Goal: Task Accomplishment & Management: Complete application form

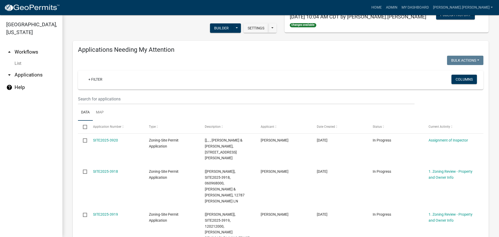
scroll to position [78, 0]
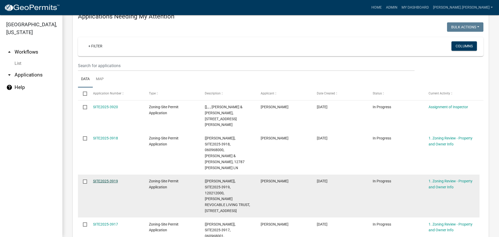
click at [110, 179] on link "SITE2025-3919" at bounding box center [105, 181] width 25 height 4
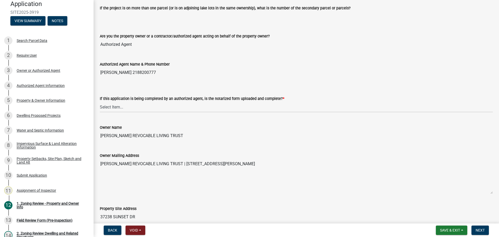
scroll to position [78, 0]
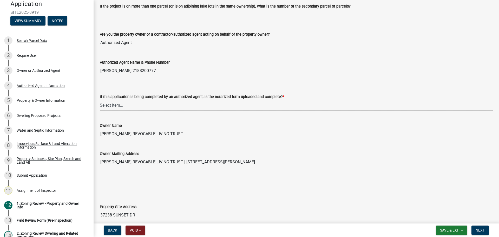
click at [149, 105] on select "Select Item... Yes No N/A" at bounding box center [296, 105] width 393 height 11
click at [100, 100] on select "Select Item... Yes No N/A" at bounding box center [296, 105] width 393 height 11
select select "b279cdb4-a9c7-4e65-a8bd-797316f5be14"
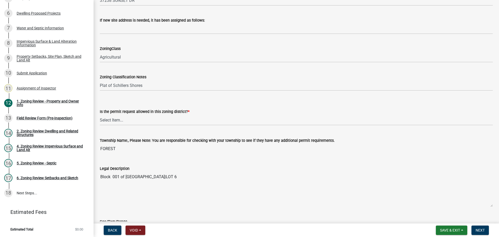
scroll to position [390, 0]
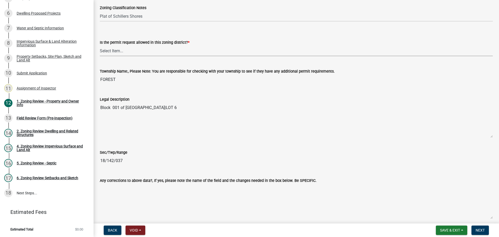
click at [164, 49] on select "Select Item... Yes No" at bounding box center [296, 51] width 393 height 11
click at [100, 46] on select "Select Item... Yes No" at bounding box center [296, 51] width 393 height 11
select select "b4f32c46-6248-4748-b47c-fa4933858724"
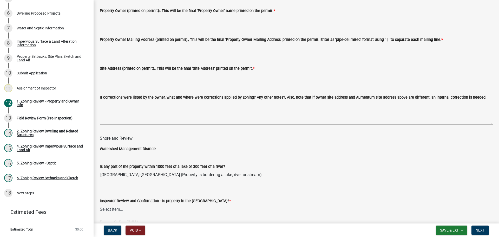
scroll to position [572, 0]
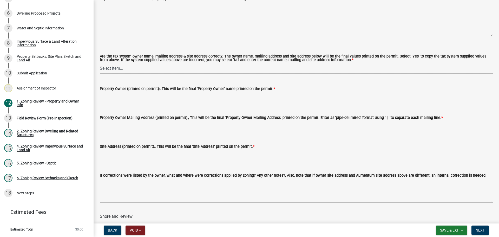
click at [132, 70] on select "Select Item... Yes No" at bounding box center [296, 68] width 393 height 11
click at [100, 63] on select "Select Item... Yes No" at bounding box center [296, 68] width 393 height 11
select select "ab6c2257-4786-48e5-86d0-1194833f57c8"
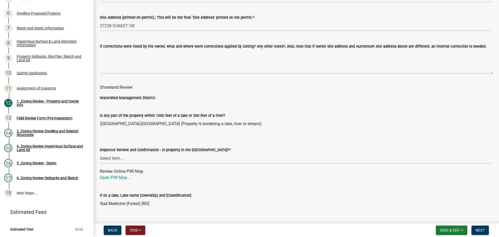
scroll to position [728, 0]
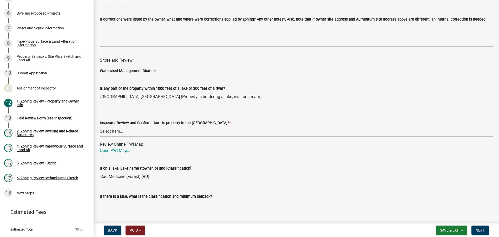
click at [173, 129] on select "Select Item... Within Shoreland District (SD) Not in Shoreland District (NOTSL)" at bounding box center [296, 131] width 393 height 11
click at [100, 126] on select "Select Item... Within Shoreland District (SD) Not in Shoreland District (NOTSL)" at bounding box center [296, 131] width 393 height 11
select select "de99b201-fb85-4000-88f5-6f49f4ff2101"
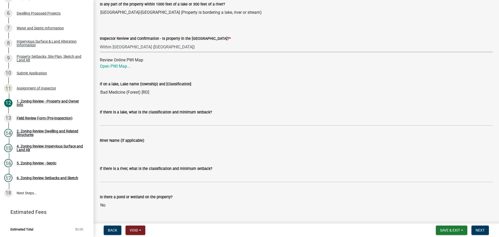
scroll to position [832, 0]
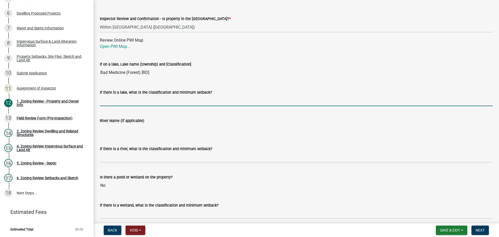
click at [156, 97] on input "If there is a lake, what is the classification and minimum setback?" at bounding box center [296, 100] width 393 height 11
type input "RD100"
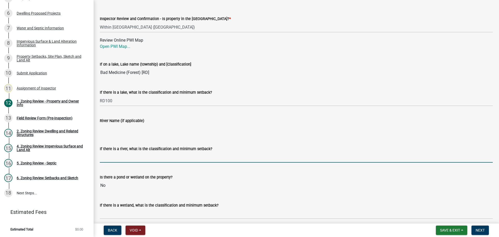
click at [147, 160] on input "If there is a river, what is the classification and minimum setback?" at bounding box center [296, 157] width 393 height 11
type input "N/A"
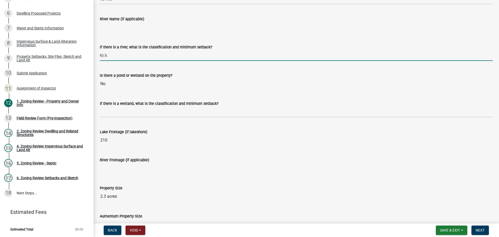
scroll to position [936, 0]
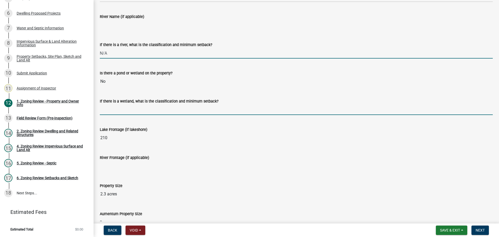
click at [143, 108] on input "If there is a wetland, what is the classification and minimum setback?" at bounding box center [296, 109] width 393 height 11
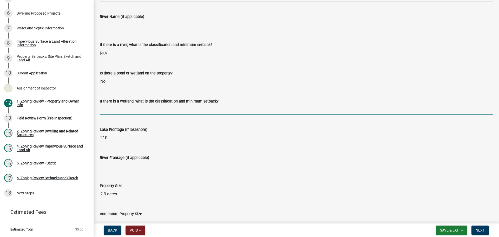
type input "N/A"
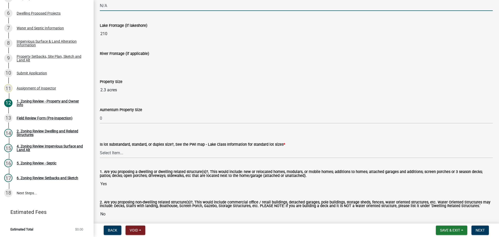
scroll to position [1064, 0]
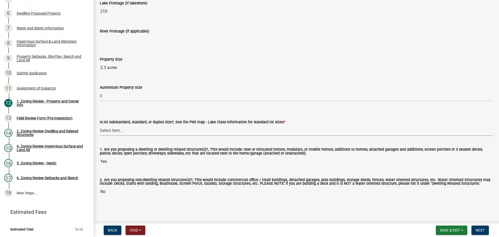
click at [135, 131] on select "Select Item... Non-Riparian and not back lot Substandard Non-Riparian Backlot S…" at bounding box center [296, 130] width 393 height 11
click at [100, 125] on select "Select Item... Non-Riparian and not back lot Substandard Non-Riparian Backlot S…" at bounding box center [296, 130] width 393 height 11
select select "bebe3d63-d6b7-40ee-9a8d-3c7f124c1a67"
click at [474, 232] on button "Next" at bounding box center [480, 230] width 17 height 9
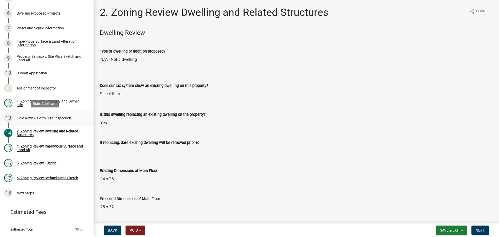
click at [55, 116] on div "Field Review Form (Pre-Inspection)" at bounding box center [45, 118] width 56 height 4
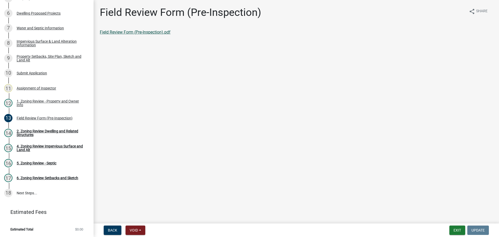
click at [122, 34] on link "Field Review Form (Pre-Inspection).pdf" at bounding box center [135, 32] width 71 height 5
click at [56, 132] on div "2. Zoning Review Dwelling and Related Structures" at bounding box center [51, 132] width 69 height 7
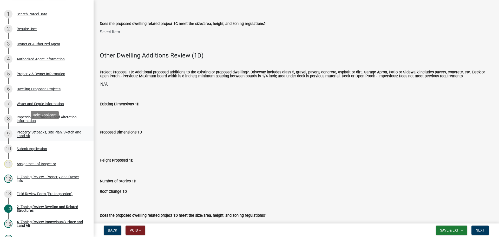
scroll to position [50, 0]
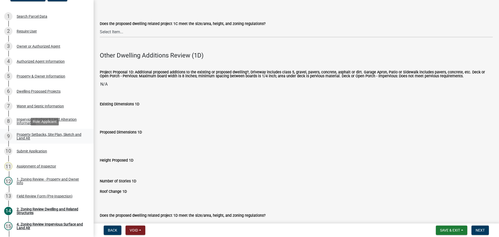
click at [49, 136] on div "Property Setbacks, Site Plan, Sketch and Land Alt" at bounding box center [51, 136] width 69 height 7
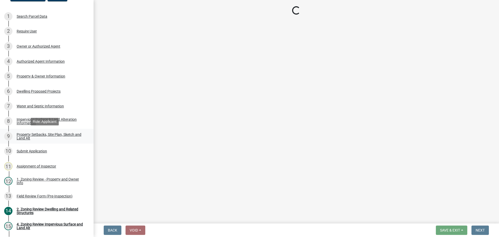
scroll to position [0, 0]
select select "7b13c63f-e699-4112-b373-98fbd28ec536"
select select "6985af9e-5d7a-475f-b5e2-9860e6a4c460"
select select "b56a4575-9846-47cf-8067-c59a4853da22"
select select "12f785fb-c378-4b18-841c-21c73dc99083"
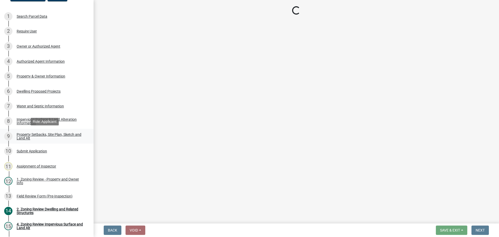
select select "e8ab2dc3-aa3f-46f3-9b4a-37eb25ad84af"
select select "27b2a8b4-abf6-463e-8c0c-7c5d2b4fe26f"
select select "5ad4ab64-b44e-481c-9000-9e5907aa74e1"
select select "d61e3758-d187-40af-a435-5e09c3f3d509"
select select "c8b8ea71-7088-4e87-a493-7bc88cc2835b"
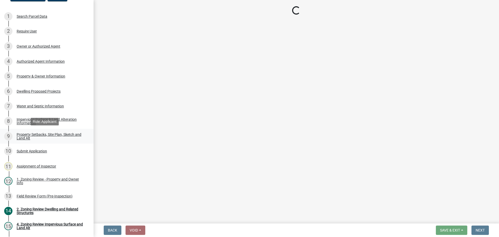
select select "ff457040-d2bf-49fa-a716-aef4a9c76f60"
select select "19d13e65-c93d-443e-910a-7a17299544cc"
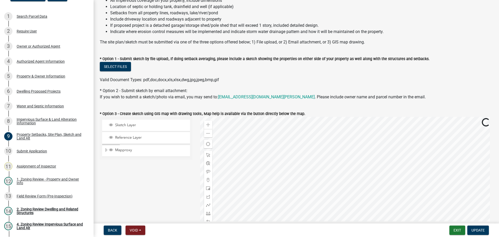
scroll to position [78, 0]
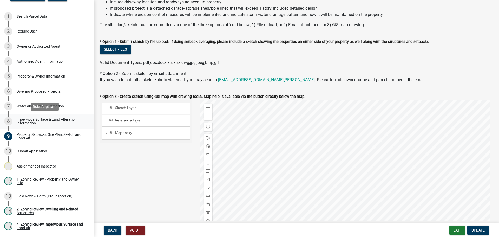
click at [61, 118] on div "Impervious Surface & Land Alteration Information" at bounding box center [51, 121] width 69 height 7
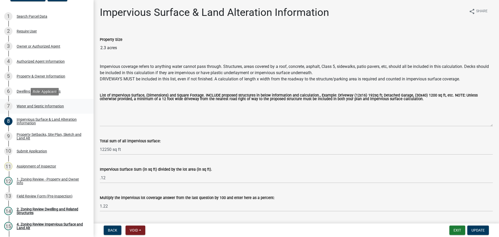
click at [34, 105] on div "Water and Septic Information" at bounding box center [40, 106] width 47 height 4
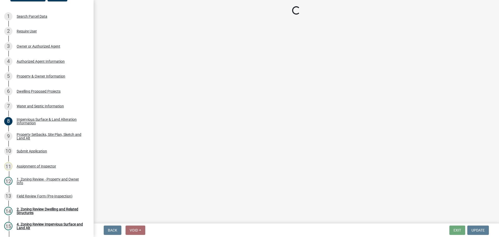
select select "9c51a48b-0bee-4836-8d5c-beab6e77ad2a"
select select "bb0103e2-6f27-4335-a860-183be8d3b6e1"
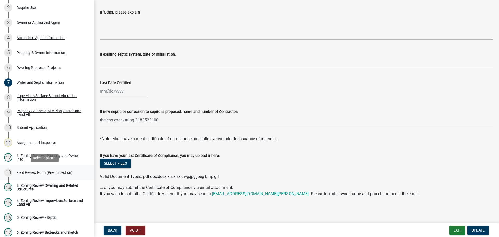
scroll to position [102, 0]
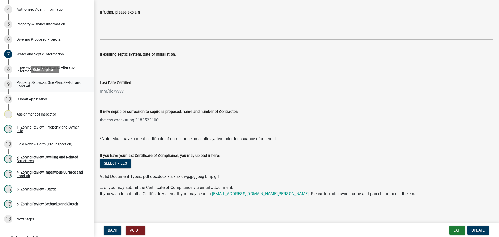
click at [50, 81] on div "Property Setbacks, Site Plan, Sketch and Land Alt" at bounding box center [51, 84] width 69 height 7
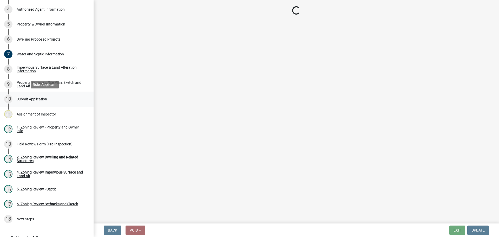
select select "7b13c63f-e699-4112-b373-98fbd28ec536"
select select "6985af9e-5d7a-475f-b5e2-9860e6a4c460"
select select "b56a4575-9846-47cf-8067-c59a4853da22"
select select "12f785fb-c378-4b18-841c-21c73dc99083"
select select "e8ab2dc3-aa3f-46f3-9b4a-37eb25ad84af"
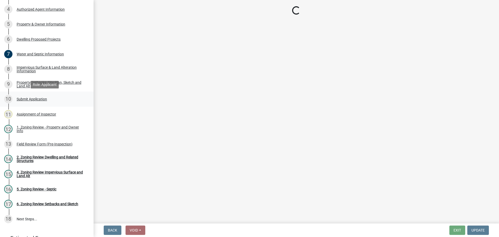
select select "27b2a8b4-abf6-463e-8c0c-7c5d2b4fe26f"
select select "5ad4ab64-b44e-481c-9000-9e5907aa74e1"
select select "d61e3758-d187-40af-a435-5e09c3f3d509"
select select "c8b8ea71-7088-4e87-a493-7bc88cc2835b"
select select "ff457040-d2bf-49fa-a716-aef4a9c76f60"
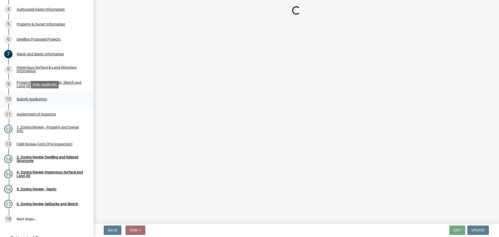
select select "19d13e65-c93d-443e-910a-7a17299544cc"
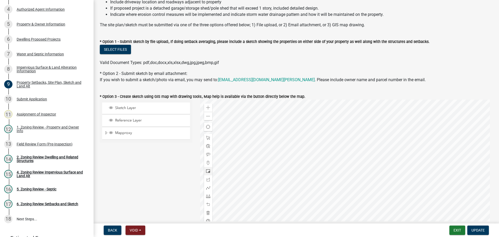
scroll to position [52, 0]
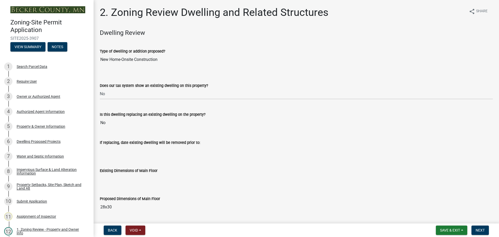
select select "95f121c6-c194-4f7a-b278-ad77396394df"
select select "f770ba3e-fc06-4da5-a68e-7171814f27a6"
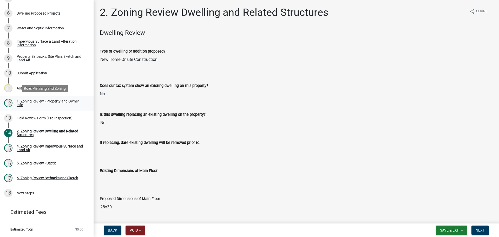
click at [49, 103] on div "1. Zoning Review - Property and Owner Info" at bounding box center [51, 102] width 69 height 7
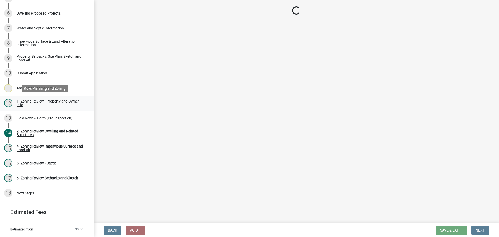
select select "b279cdb4-a9c7-4e65-a8bd-797316f5be14"
select select "b4f32c46-6248-4748-b47c-fa4933858724"
select select "ab6c2257-4786-48e5-86d0-1194833f57c8"
select select "de99b201-fb85-4000-88f5-6f49f4ff2101"
select select "d94a228a-13b2-461d-ba2b-a9964ed903a2"
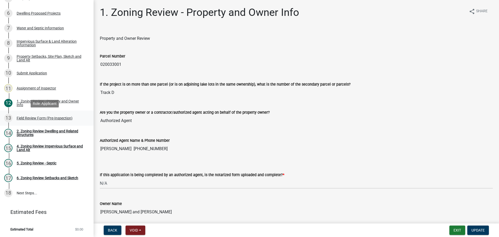
click at [48, 118] on div "Field Review Form (Pre-Inspection)" at bounding box center [45, 118] width 56 height 4
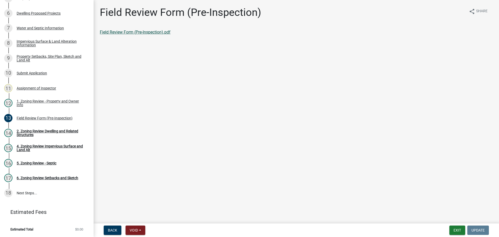
click at [104, 33] on link "Field Review Form (Pre-Inspection).pdf" at bounding box center [135, 32] width 71 height 5
click at [49, 26] on div "Water and Septic Information" at bounding box center [40, 28] width 47 height 4
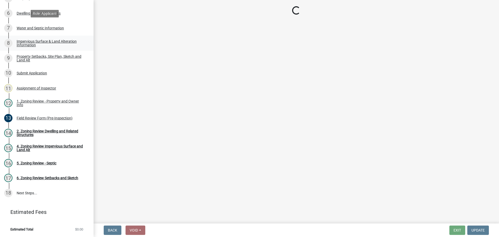
select select "295c6ba3-00c2-4229-aea3-8b4be6316de8"
select select "25b8aef2-9eed-4c0f-8836-08d4b8d082b1"
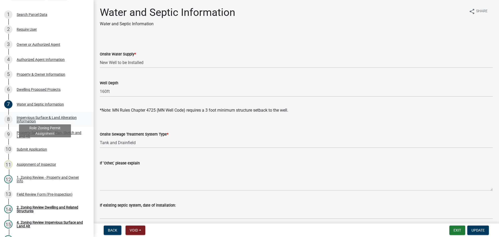
scroll to position [128, 0]
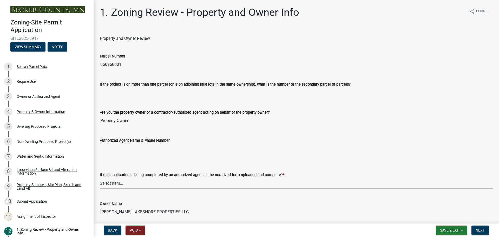
click at [149, 183] on select "Select Item... Yes No N/A" at bounding box center [296, 183] width 393 height 11
click at [46, 184] on div "Property Setbacks, Site Plan, Sketch and Land Alt" at bounding box center [51, 186] width 69 height 7
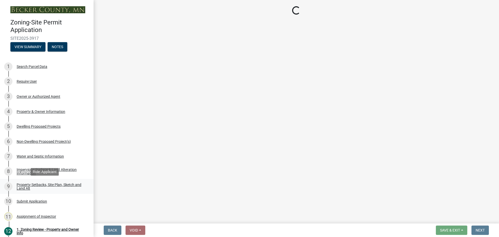
select select "7b13c63f-e699-4112-b373-98fbd28ec536"
select select "23d9b77f-888b-4fb8-92b8-bb321afa0fee"
select select "b56a4575-9846-47cf-8067-c59a4853da22"
select select "12f785fb-c378-4b18-841c-21c73dc99083"
select select "e8ab2dc3-aa3f-46f3-9b4a-37eb25ad84af"
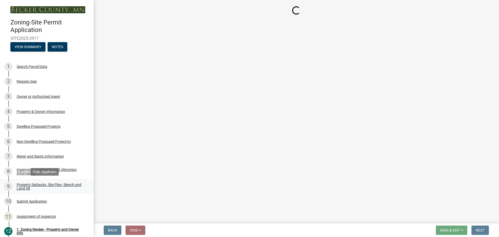
select select "27b2a8b4-abf6-463e-8c0c-7c5d2b4fe26f"
select select "5ad4ab64-b44e-481c-9000-9e5907aa74e1"
select select "e019de12-4845-45f2-ad10-5fb76eee0e55"
select select "c8b8ea71-7088-4e87-a493-7bc88cc2835b"
select select "133211ff-91ce-4a0a-9235-b48a7e2069a0"
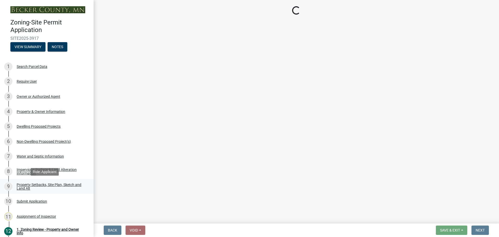
select select "4421853d-5e11-4b64-95ec-6c47066881cc"
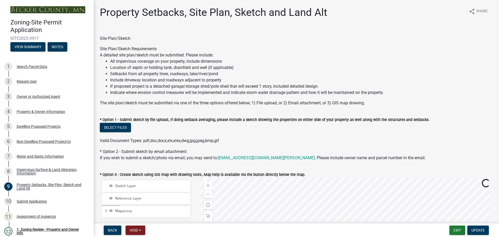
scroll to position [130, 0]
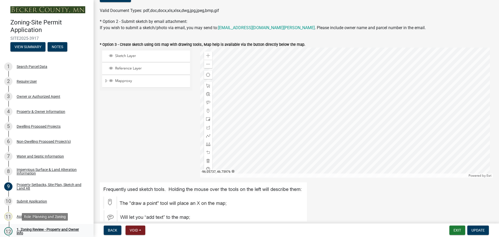
click at [58, 229] on div "1. Zoning Review - Property and Owner Info" at bounding box center [51, 231] width 69 height 7
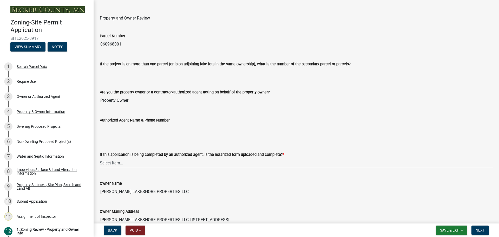
scroll to position [0, 0]
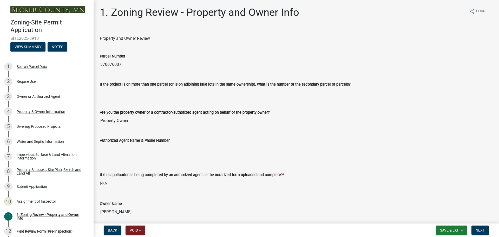
select select "b279cdb4-a9c7-4e65-a8bd-797316f5be14"
select select "b4f32c46-6248-4748-b47c-fa4933858724"
select select "ab6c2257-4786-48e5-86d0-1194833f57c8"
select select "de99b201-fb85-4000-88f5-6f49f4ff2101"
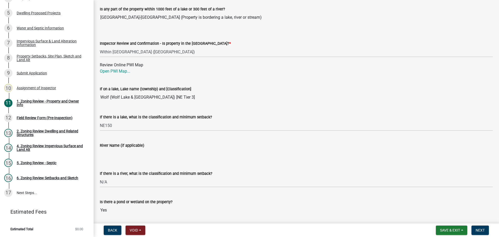
scroll to position [832, 0]
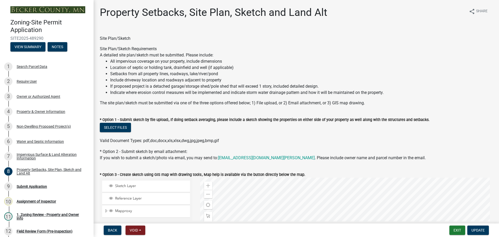
select select "d89fbfa0-1150-4954-b91c-9d482c9530a3"
select select "1b108c74-7388-45a4-b924-e1116e66e0ab"
select select "b56a4575-9846-47cf-8067-c59a4853da22"
select select "12f785fb-c378-4b18-841c-21c73dc99083"
select select "12da6293-5841-4f5c-bd92-3658833964cd"
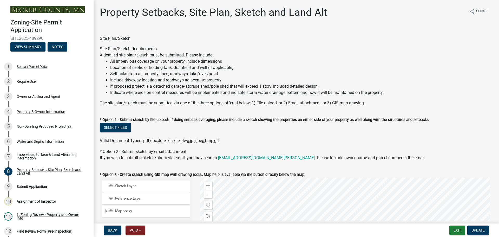
select select "27b2a8b4-abf6-463e-8c0c-7c5d2b4fe26f"
select select "28f6c7b2-2b88-4425-ae15-f67110f778a7"
select select "d61e3758-d187-40af-a435-5e09c3f3d509"
select select "c8b8ea71-7088-4e87-a493-7bc88cc2835b"
select select "133211ff-91ce-4a0a-9235-b48a7e2069a0"
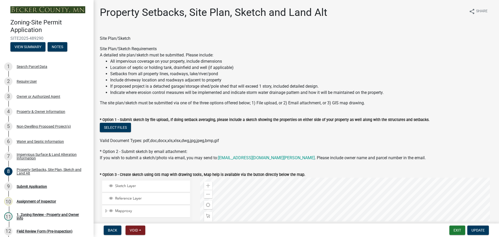
select select "4421853d-5e11-4b64-95ec-6c47066881cc"
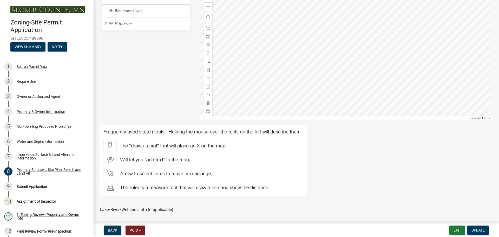
scroll to position [125, 0]
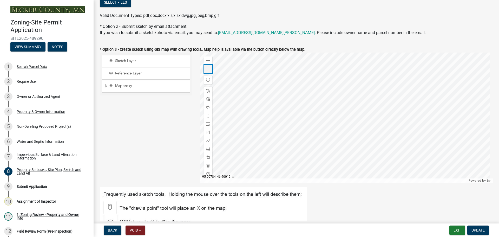
click at [209, 68] on span at bounding box center [208, 69] width 4 height 4
click at [320, 138] on div at bounding box center [346, 118] width 293 height 130
click at [329, 152] on div at bounding box center [346, 118] width 293 height 130
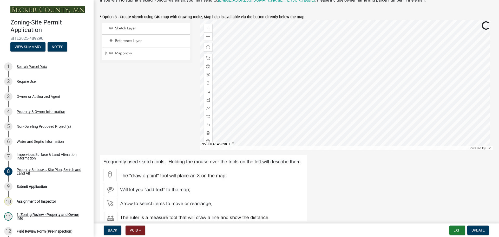
scroll to position [177, 0]
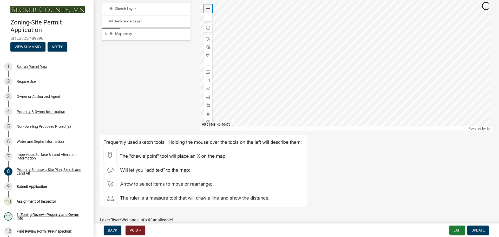
click at [210, 7] on div "Zoom in" at bounding box center [208, 8] width 8 height 8
click at [278, 37] on div at bounding box center [346, 66] width 293 height 130
click at [451, 72] on div at bounding box center [346, 66] width 293 height 130
click at [369, 70] on div at bounding box center [346, 66] width 293 height 130
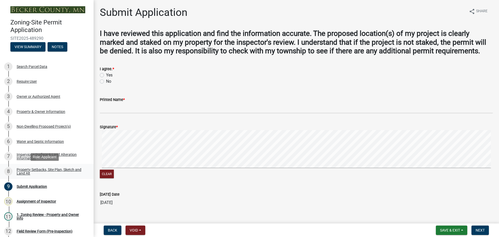
click at [54, 170] on div "Property Setbacks, Site Plan, Sketch and Land Alt" at bounding box center [51, 171] width 69 height 7
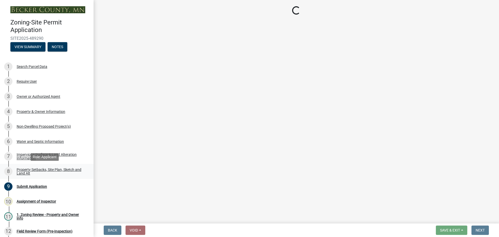
select select "d89fbfa0-1150-4954-b91c-9d482c9530a3"
select select "1b108c74-7388-45a4-b924-e1116e66e0ab"
select select "b56a4575-9846-47cf-8067-c59a4853da22"
select select "12f785fb-c378-4b18-841c-21c73dc99083"
select select "12da6293-5841-4f5c-bd92-3658833964cd"
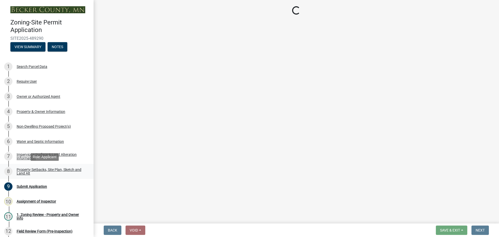
select select "27b2a8b4-abf6-463e-8c0c-7c5d2b4fe26f"
select select "28f6c7b2-2b88-4425-ae15-f67110f778a7"
select select "d61e3758-d187-40af-a435-5e09c3f3d509"
select select "c8b8ea71-7088-4e87-a493-7bc88cc2835b"
select select "133211ff-91ce-4a0a-9235-b48a7e2069a0"
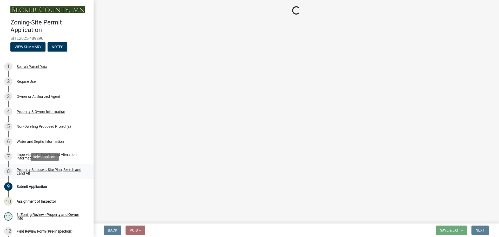
select select "4421853d-5e11-4b64-95ec-6c47066881cc"
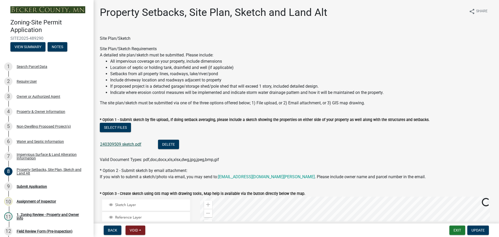
click at [121, 144] on link "240309509 sketch.pdf" at bounding box center [120, 144] width 41 height 5
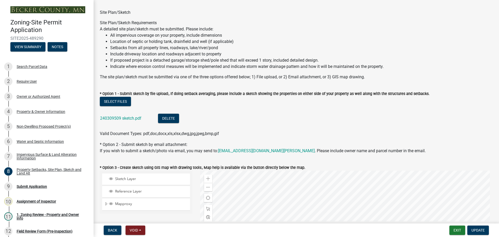
scroll to position [130, 0]
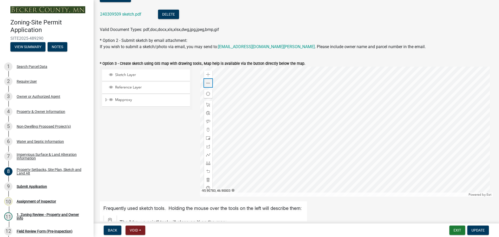
click at [206, 85] on span at bounding box center [208, 83] width 4 height 4
click at [482, 230] on span "Update" at bounding box center [478, 230] width 13 height 4
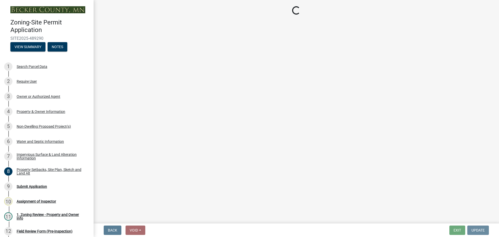
scroll to position [0, 0]
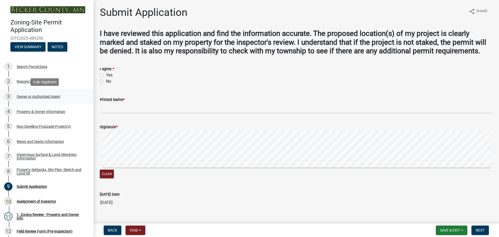
click at [50, 95] on div "Owner or Authorized Agent" at bounding box center [39, 97] width 44 height 4
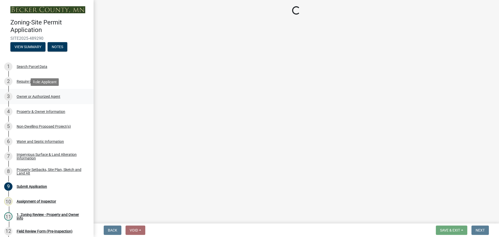
select select "3c674549-ed69-405f-b795-9fa3f7d47d9d"
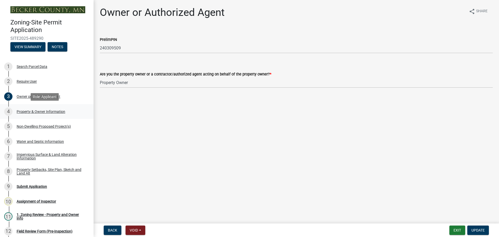
click at [49, 112] on div "Property & Owner Information" at bounding box center [41, 112] width 49 height 4
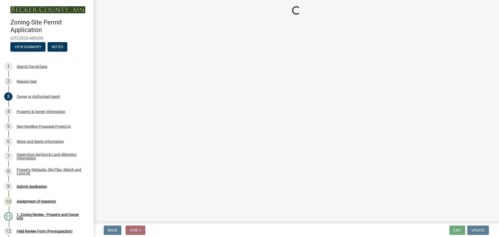
select select "15d55337-0fb0-485e-a759-dab20e978987"
select select "a90f6895-077c-41e8-915f-beab6623b959"
select select "fcf6d223-6c57-4dc5-b63a-a94704169022"
select select "5a5634ed-f11e-4c7b-90e1-096e6cfd17b9"
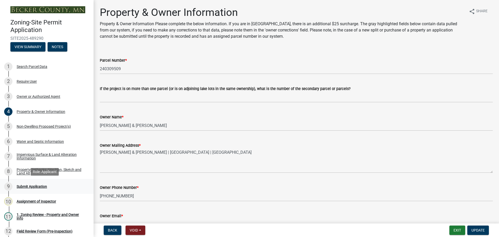
click at [40, 185] on div "Submit Application" at bounding box center [32, 187] width 30 height 4
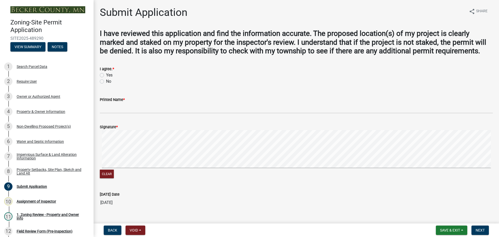
click at [106, 75] on label "Yes" at bounding box center [109, 75] width 7 height 6
click at [106, 75] on input "Yes" at bounding box center [107, 73] width 3 height 3
radio input "true"
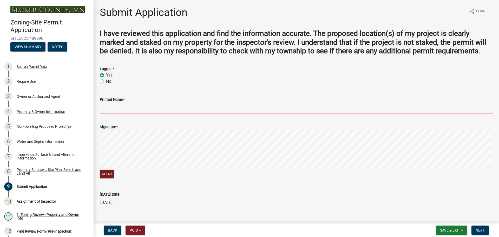
click at [115, 111] on input "Printed Name *" at bounding box center [296, 108] width 393 height 11
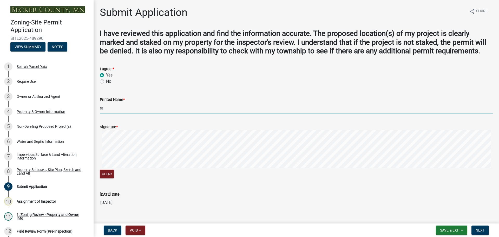
type input "r"
type input "Randy Johnson"
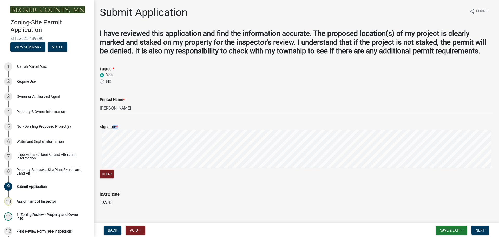
click at [106, 163] on form "Signature * Clear" at bounding box center [296, 149] width 393 height 62
click at [99, 166] on div "Signature * Clear" at bounding box center [296, 149] width 401 height 62
click at [477, 229] on span "Next" at bounding box center [480, 230] width 9 height 4
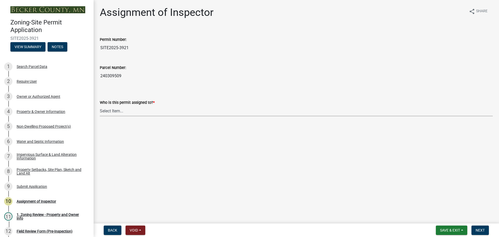
click at [126, 112] on select "Select Item... Jeff Rusness Kyle Vareberg Nicole Bradbury Susan Rockwell Tyler …" at bounding box center [296, 111] width 393 height 11
click at [100, 106] on select "Select Item... Jeff Rusness Kyle Vareberg Nicole Bradbury Susan Rockwell Tyler …" at bounding box center [296, 111] width 393 height 11
select select "c0b6e50c-983d-48c1-a910-e8bd43c13b77"
click at [480, 229] on span "Next" at bounding box center [480, 230] width 9 height 4
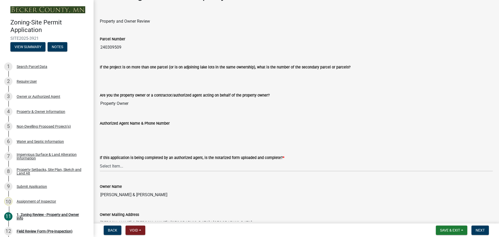
scroll to position [26, 0]
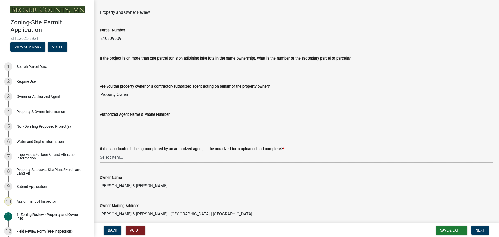
click at [149, 156] on select "Select Item... Yes No N/A" at bounding box center [296, 157] width 393 height 11
click at [100, 152] on select "Select Item... Yes No N/A" at bounding box center [296, 157] width 393 height 11
select select "b279cdb4-a9c7-4e65-a8bd-797316f5be14"
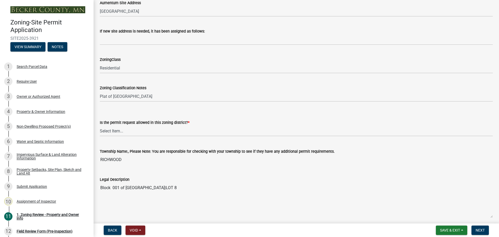
scroll to position [338, 0]
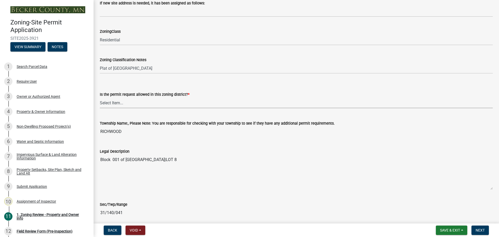
click at [125, 104] on select "Select Item... Yes No" at bounding box center [296, 103] width 393 height 11
click at [100, 98] on select "Select Item... Yes No" at bounding box center [296, 103] width 393 height 11
select select "b4f32c46-6248-4748-b47c-fa4933858724"
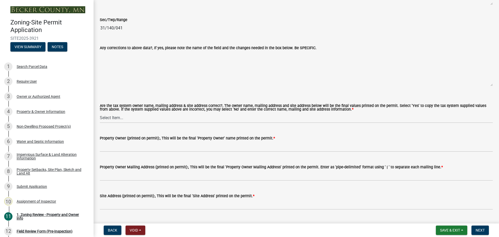
scroll to position [546, 0]
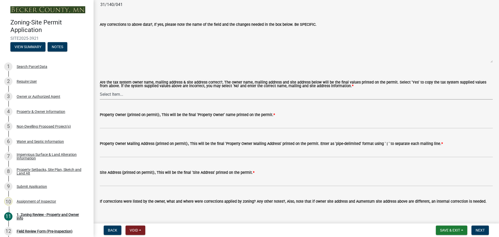
click at [131, 95] on select "Select Item... Yes No" at bounding box center [296, 94] width 393 height 11
click at [100, 89] on select "Select Item... Yes No" at bounding box center [296, 94] width 393 height 11
select select "ab6c2257-4786-48e5-86d0-1194833f57c8"
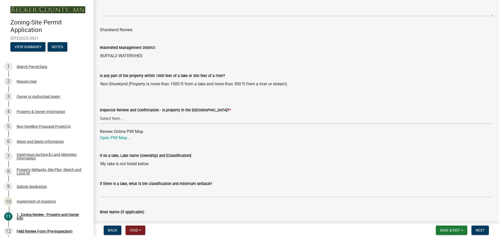
scroll to position [780, 0]
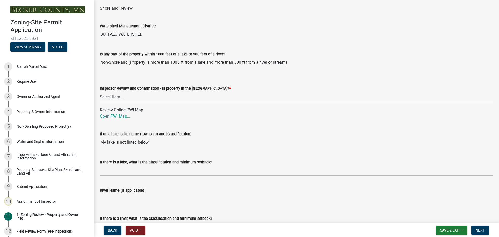
click at [136, 99] on select "Select Item... Within Shoreland District (SD) Not in Shoreland District (NOTSL)" at bounding box center [296, 97] width 393 height 11
click at [100, 92] on select "Select Item... Within Shoreland District (SD) Not in Shoreland District (NOTSL)" at bounding box center [296, 97] width 393 height 11
click at [139, 98] on select "Select Item... Within Shoreland District (SD) Not in Shoreland District (NOTSL)" at bounding box center [296, 97] width 393 height 11
click at [135, 99] on select "Select Item... Within Shoreland District (SD) Not in Shoreland District (NOTSL)" at bounding box center [296, 97] width 393 height 11
click at [124, 118] on link "Open PWI Map..." at bounding box center [115, 116] width 30 height 5
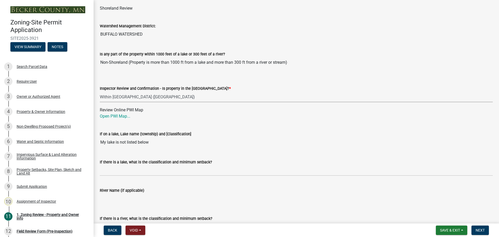
click at [123, 97] on select "Select Item... Within Shoreland District (SD) Not in Shoreland District (NOTSL)" at bounding box center [296, 97] width 393 height 11
click at [100, 92] on select "Select Item... Within Shoreland District (SD) Not in Shoreland District (NOTSL)" at bounding box center [296, 97] width 393 height 11
select select "e1f6b8d3-daec-4023-803a-68e50f8a9a47"
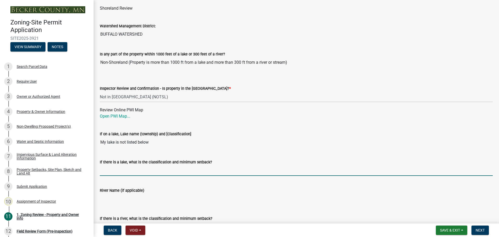
click at [119, 172] on input "If there is a lake, what is the classification and minimum setback?" at bounding box center [296, 170] width 393 height 11
type input "N/A"
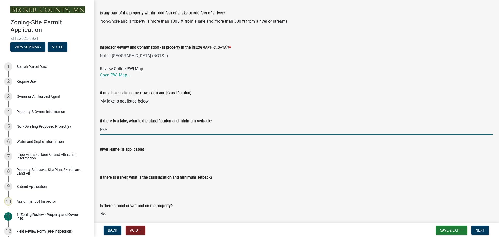
scroll to position [858, 0]
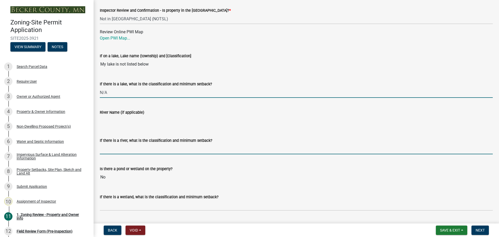
drag, startPoint x: 122, startPoint y: 146, endPoint x: 124, endPoint y: 153, distance: 8.0
click at [122, 146] on input "If there is a river, what is the classification and minimum setback?" at bounding box center [296, 149] width 393 height 11
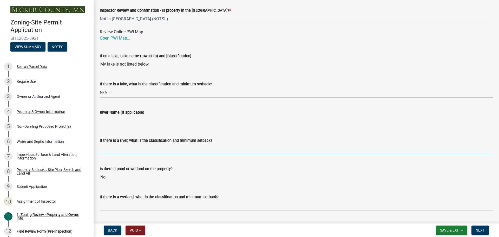
type input "N/A"
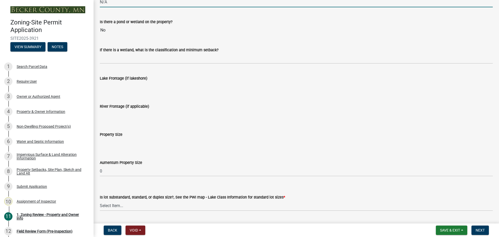
scroll to position [1066, 0]
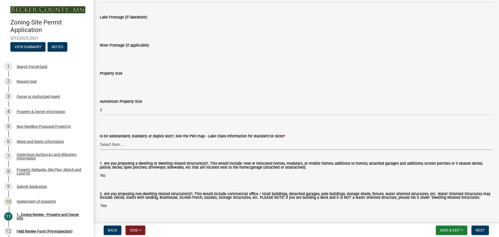
click at [136, 145] on select "Select Item... Non-Riparian and not back lot Substandard Non-Riparian Backlot S…" at bounding box center [296, 144] width 393 height 11
click at [100, 139] on select "Select Item... Non-Riparian and not back lot Substandard Non-Riparian Backlot S…" at bounding box center [296, 144] width 393 height 11
select select "d94a228a-13b2-461d-ba2b-a9964ed903a2"
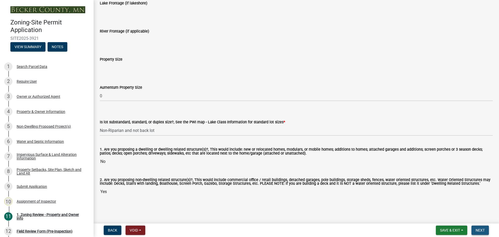
click at [480, 231] on span "Next" at bounding box center [480, 230] width 9 height 4
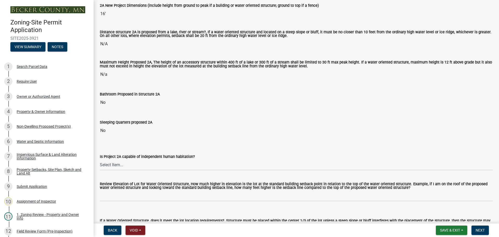
scroll to position [208, 0]
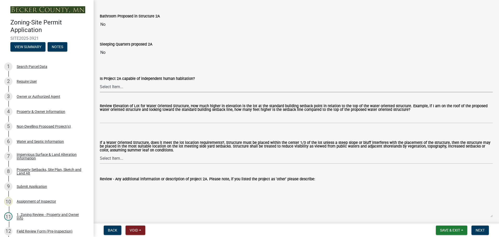
click at [140, 89] on select "Select Item... Yes No N/A" at bounding box center [296, 87] width 393 height 11
click at [100, 82] on select "Select Item... Yes No N/A" at bounding box center [296, 87] width 393 height 11
select select "a2f78424-5988-4589-b424-cc13c16731f5"
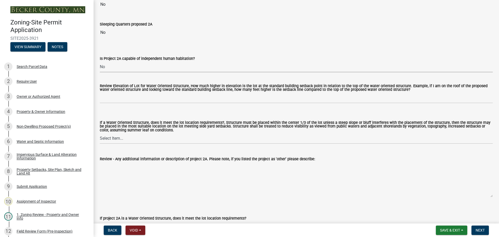
scroll to position [260, 0]
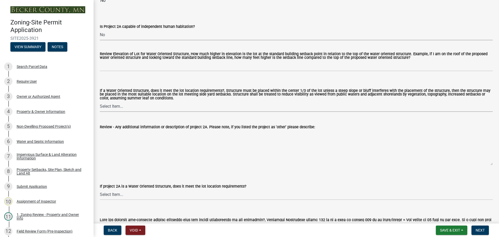
click at [135, 108] on select "Select Item... Not a Water Oriented Structure Yes No" at bounding box center [296, 106] width 393 height 11
click at [100, 102] on select "Select Item... Not a Water Oriented Structure Yes No" at bounding box center [296, 106] width 393 height 11
select select "5e5a1a43-a57c-433a-8128-35b9326238e3"
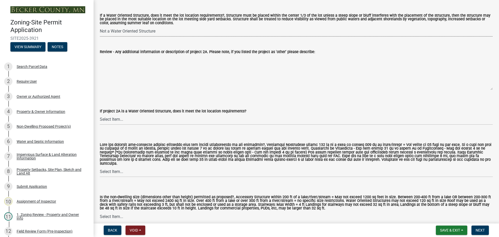
scroll to position [338, 0]
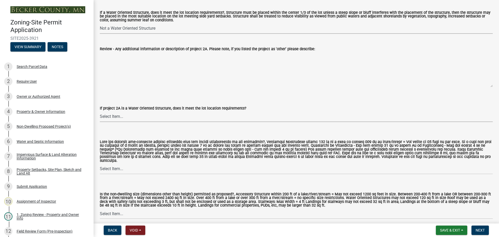
click at [135, 118] on select "Select Item... Not a water oriented structure Yes No" at bounding box center [296, 116] width 393 height 11
click at [100, 112] on select "Select Item... Not a water oriented structure Yes No" at bounding box center [296, 116] width 393 height 11
select select "223718f0-5ac7-44a0-9707-5d191da7cdfb"
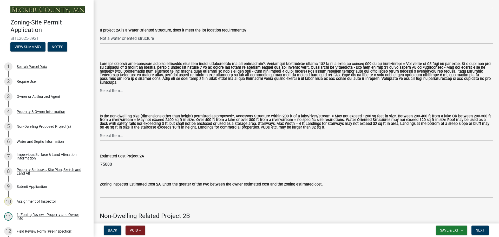
click at [132, 86] on select "Select Item... Yes No N/A" at bounding box center [296, 91] width 393 height 11
click at [100, 86] on select "Select Item... Yes No N/A" at bounding box center [296, 91] width 393 height 11
select select "11273f80-b661-4893-b6ee-de0b52aa8284"
click at [137, 132] on select "Select Item... Yes No" at bounding box center [296, 135] width 393 height 11
click at [100, 130] on select "Select Item... Yes No" at bounding box center [296, 135] width 393 height 11
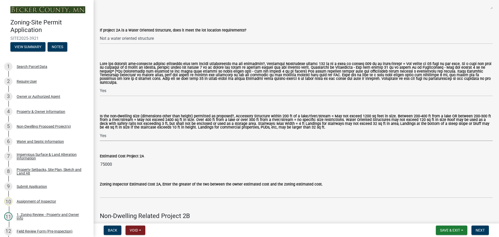
select select "08924a8d-620f-42ce-8de3-94388368b842"
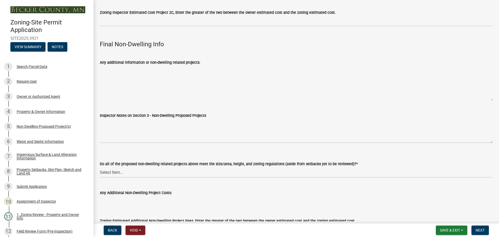
scroll to position [1800, 0]
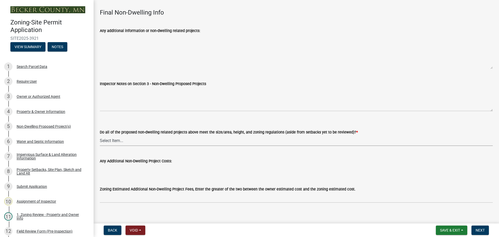
click at [148, 135] on select "Select Item... Yes No N/A" at bounding box center [296, 140] width 393 height 11
click at [100, 135] on select "Select Item... Yes No N/A" at bounding box center [296, 140] width 393 height 11
select select "70869821-7738-4560-8d2e-4f353ca78bb3"
click at [485, 230] on span "Next" at bounding box center [480, 230] width 9 height 4
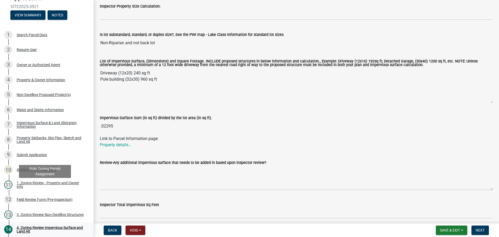
scroll to position [78, 0]
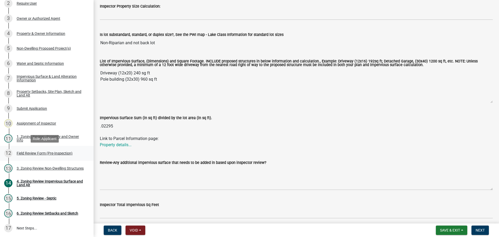
click at [47, 151] on div "Field Review Form (Pre-Inspection)" at bounding box center [45, 153] width 56 height 4
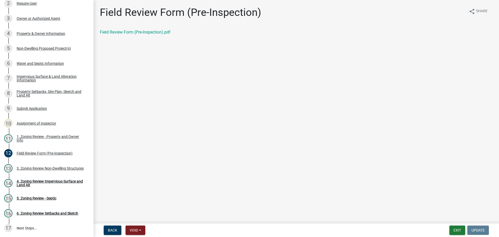
click at [119, 29] on div "Field Review Form (Pre-Inspection) share Share Field Review Form (Pre-Inspectio…" at bounding box center [296, 25] width 401 height 38
click at [115, 32] on link "Field Review Form (Pre-Inspection).pdf" at bounding box center [135, 32] width 71 height 5
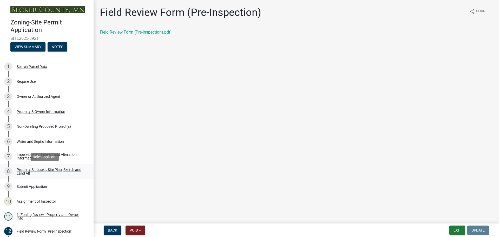
click at [44, 168] on div "Property Setbacks, Site Plan, Sketch and Land Alt" at bounding box center [51, 171] width 69 height 7
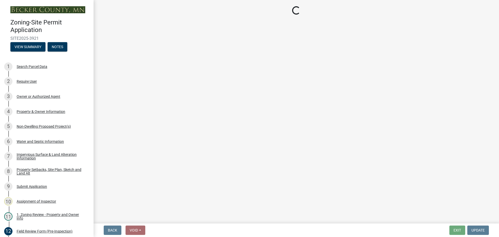
select select "d89fbfa0-1150-4954-b91c-9d482c9530a3"
select select "1b108c74-7388-45a4-b924-e1116e66e0ab"
select select "b56a4575-9846-47cf-8067-c59a4853da22"
select select "12f785fb-c378-4b18-841c-21c73dc99083"
select select "12da6293-5841-4f5c-bd92-3658833964cd"
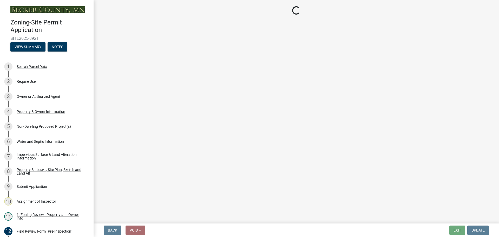
select select "27b2a8b4-abf6-463e-8c0c-7c5d2b4fe26f"
select select "28f6c7b2-2b88-4425-ae15-f67110f778a7"
select select "d61e3758-d187-40af-a435-5e09c3f3d509"
select select "c8b8ea71-7088-4e87-a493-7bc88cc2835b"
select select "133211ff-91ce-4a0a-9235-b48a7e2069a0"
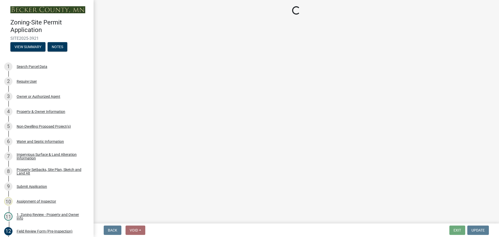
select select "4421853d-5e11-4b64-95ec-6c47066881cc"
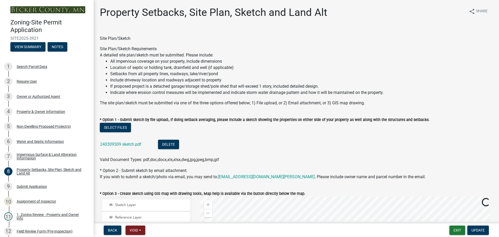
click at [112, 141] on div "240309509 sketch.pdf" at bounding box center [125, 145] width 50 height 11
click at [112, 142] on link "240309509 sketch.pdf" at bounding box center [120, 144] width 41 height 5
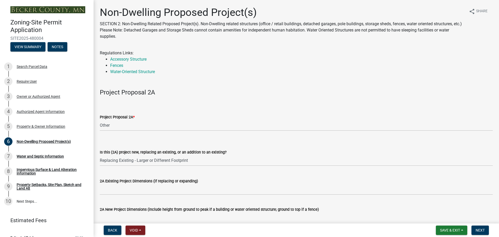
select select "45899473-49f8-456b-a472-3937cb76b7e8"
select select "68d85482-c11a-4398-9267-999385c995bf"
select select "c901b724-8e9a-499b-811d-f72064c7192a"
select select "2f5256da-032f-4d83-a987-757f6ff4d08a"
select select "258cbdbc-8629-455d-9fed-6a57bf82144e"
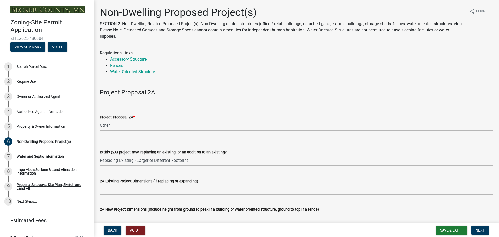
select select "13ff1540-f528-4da3-932f-6dbc07425acb"
select select "87a97cb6-10b3-4f77-8f17-3c250889afe5"
select select "39540267-234b-427f-8e85-adaa3ae8845c"
select select "e62d2446-d9c7-4970-9fab-0f1dd7e821ee"
click at [41, 127] on div "Property & Owner Information" at bounding box center [41, 127] width 49 height 4
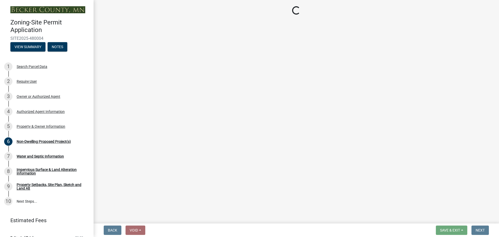
select select "952c78ef-3603-428b-9a7a-234fefdcef74"
select select "fcf6d223-6c57-4dc5-b63a-a94704169022"
select select "5a5634ed-f11e-4c7b-90e1-096e6cfd17b9"
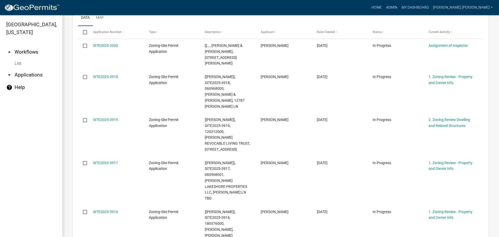
scroll to position [78, 0]
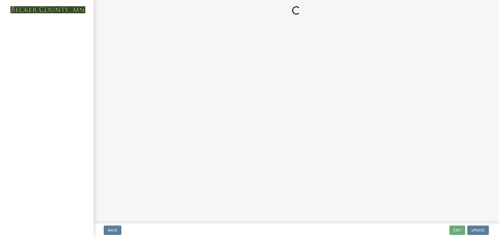
select select "e59fcb53-d9ed-466f-8c3e-33bb35216820"
select select "70fe76f0-d291-438e-ac1a-5869b7b7f697"
select select "bbe3a6c5-1893-4527-8578-ada07a3b8ea5"
select select "c0b6e50c-983d-48c1-a910-e8bd43c13b77"
select select "97c9e5a4-d35f-4903-ad68-b764687ac9e9"
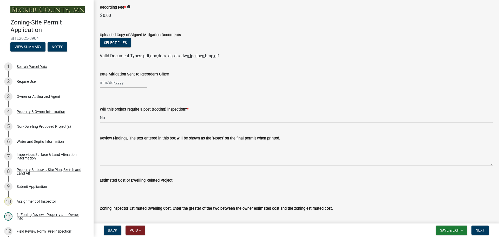
scroll to position [78, 0]
click at [40, 172] on div "Property Setbacks, Site Plan, Sketch and Land Alt" at bounding box center [51, 171] width 69 height 7
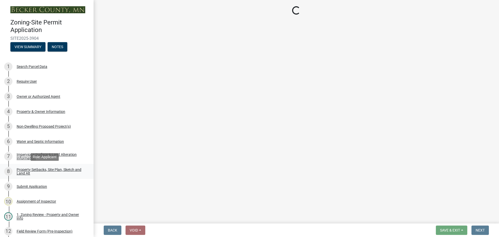
scroll to position [0, 0]
select select "d89fbfa0-1150-4954-b91c-9d482c9530a3"
select select "fd58f24c-a096-4195-863e-b494ea1fd324"
select select "12f785fb-c378-4b18-841c-21c73dc99083"
select select "12da6293-5841-4f5c-bd92-3658833964cd"
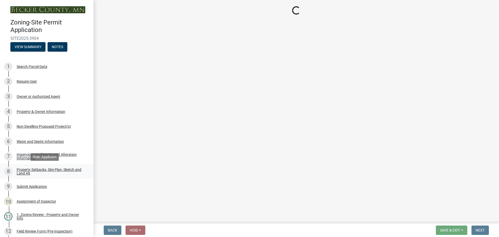
select select "27b2a8b4-abf6-463e-8c0c-7c5d2b4fe26f"
select select "28f6c7b2-2b88-4425-ae15-f67110f778a7"
select select "d61e3758-d187-40af-a435-5e09c3f3d509"
select select "c8b8ea71-7088-4e87-a493-7bc88cc2835b"
select select "1418c7e3-4054-4b00-84b5-d09b9560f30a"
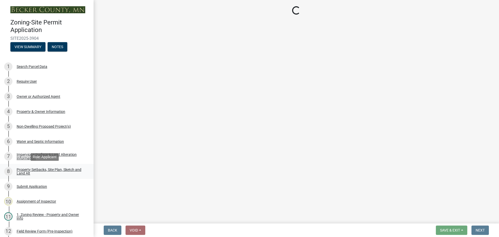
select select "4421853d-5e11-4b64-95ec-6c47066881cc"
